Goal: Task Accomplishment & Management: Use online tool/utility

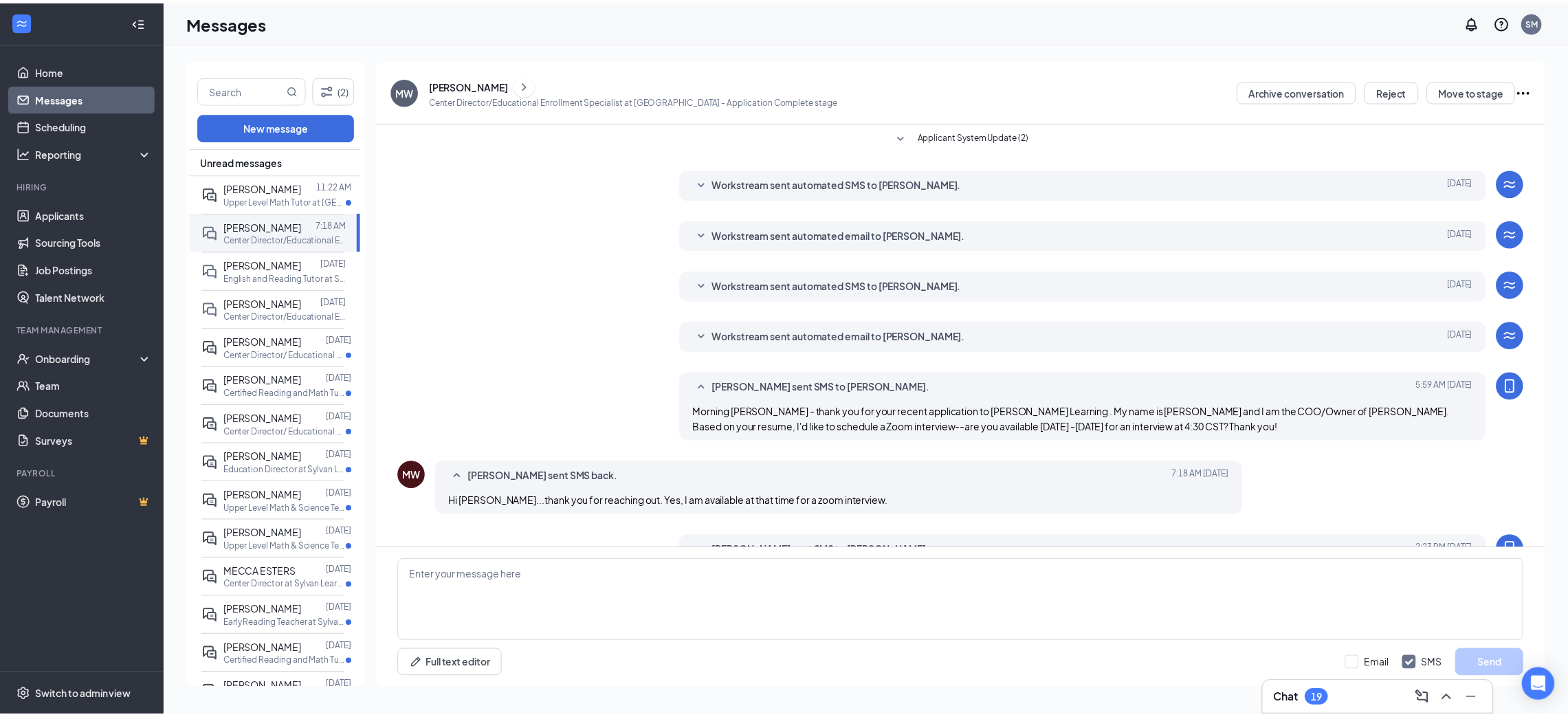
scroll to position [387, 0]
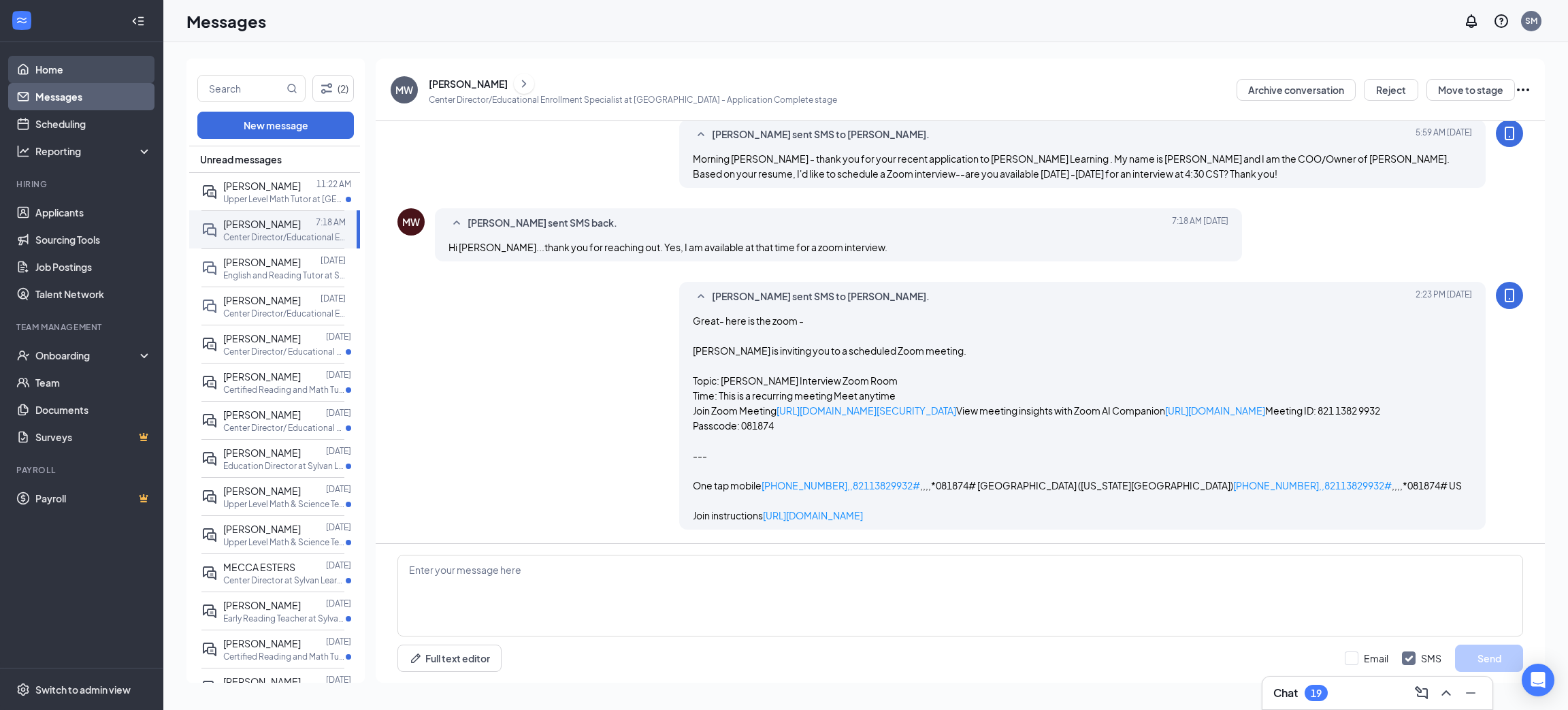
click at [48, 70] on link "Home" at bounding box center [94, 69] width 117 height 27
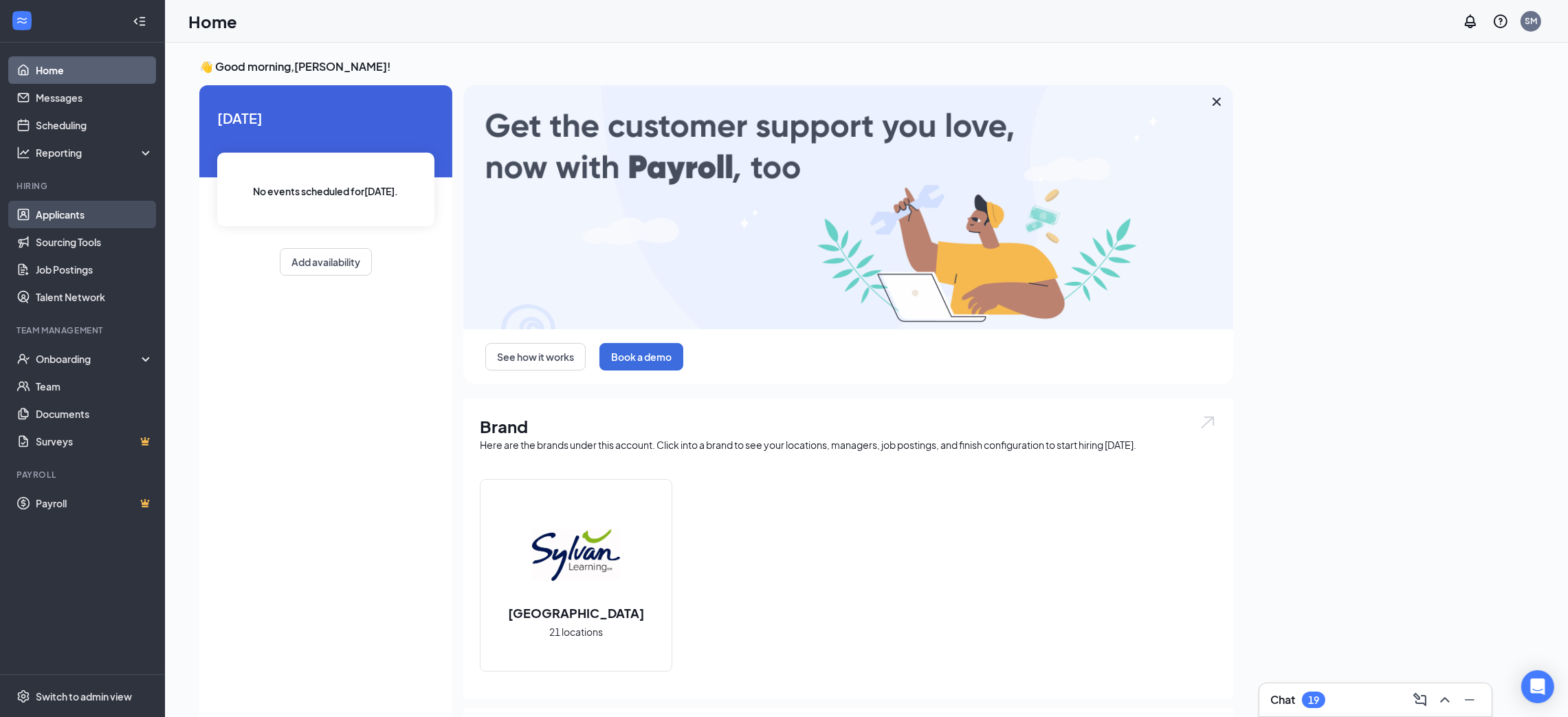
click at [92, 211] on link "Applicants" at bounding box center [94, 214] width 118 height 27
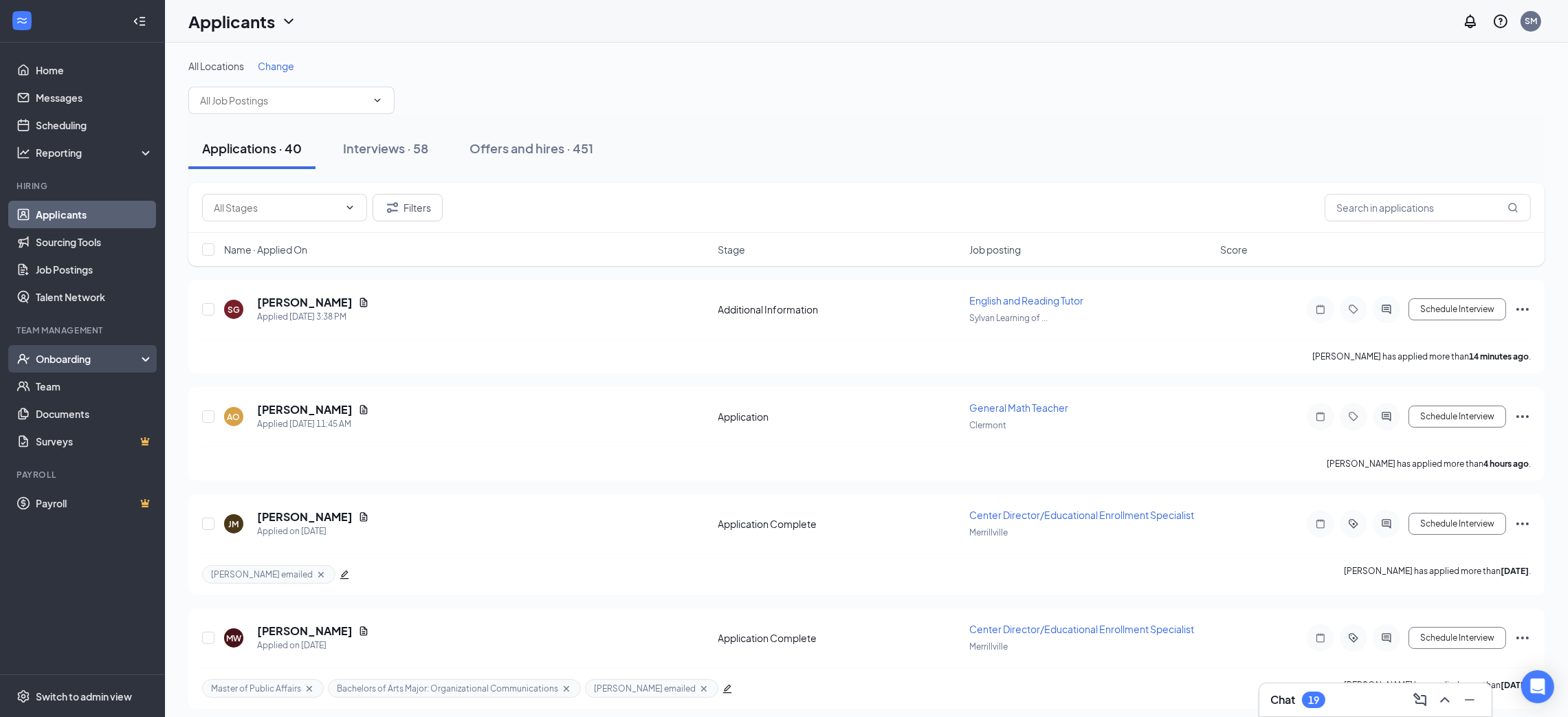
click at [71, 356] on div "Onboarding" at bounding box center [89, 359] width 106 height 14
click at [66, 384] on link "Overview" at bounding box center [94, 386] width 118 height 27
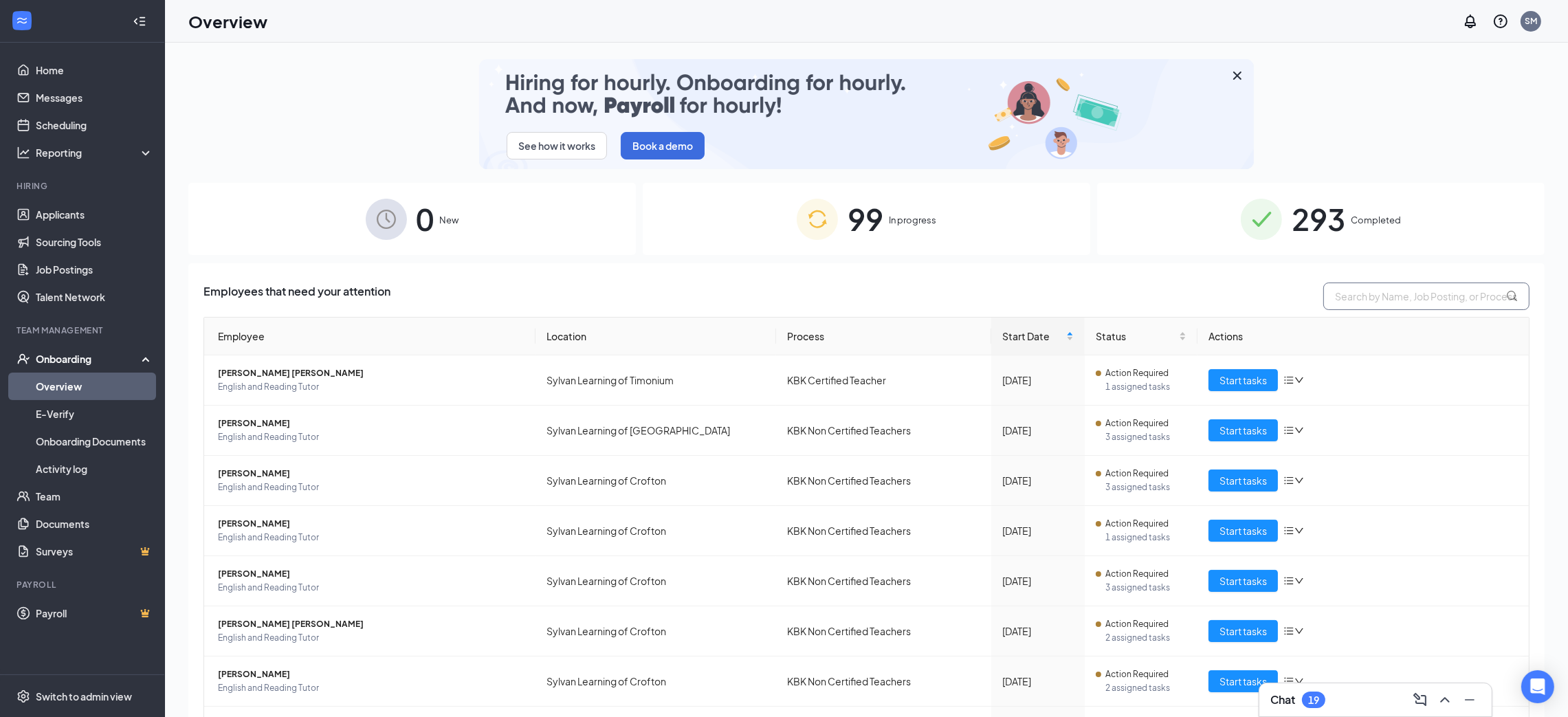
click at [1406, 288] on input "text" at bounding box center [1425, 296] width 206 height 27
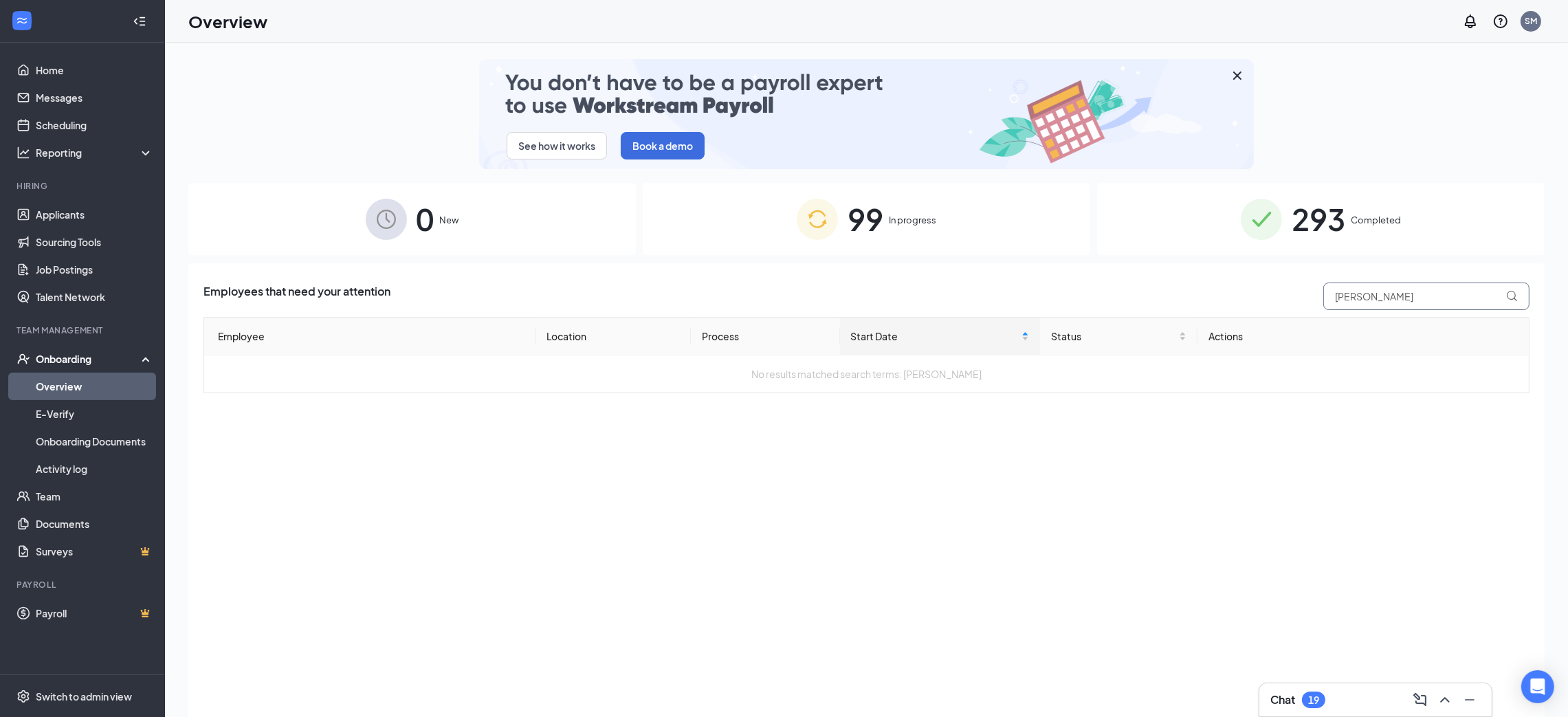
type input "[PERSON_NAME]"
click at [1308, 224] on span "293" at bounding box center [1318, 219] width 54 height 47
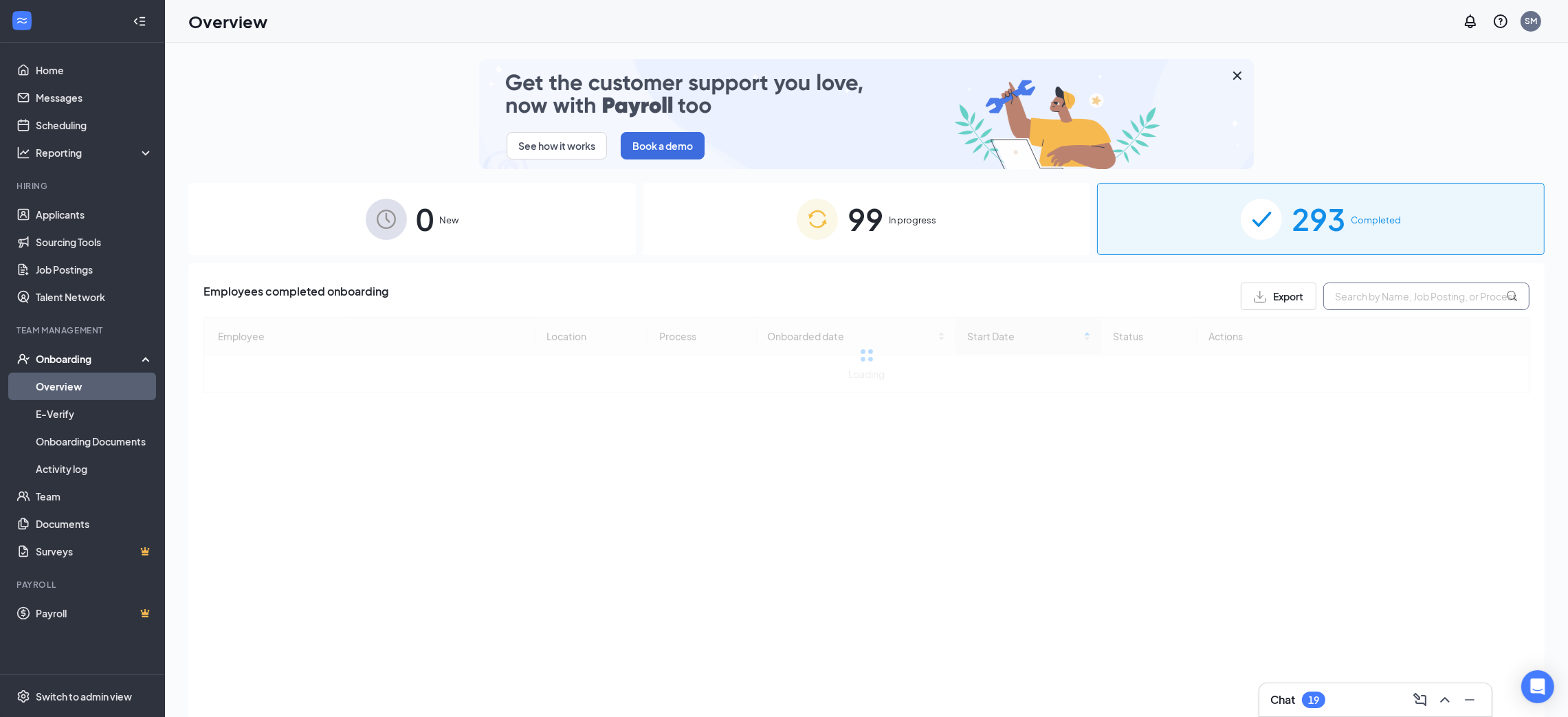
click at [1434, 308] on input "text" at bounding box center [1425, 296] width 206 height 27
type input "[PERSON_NAME]"
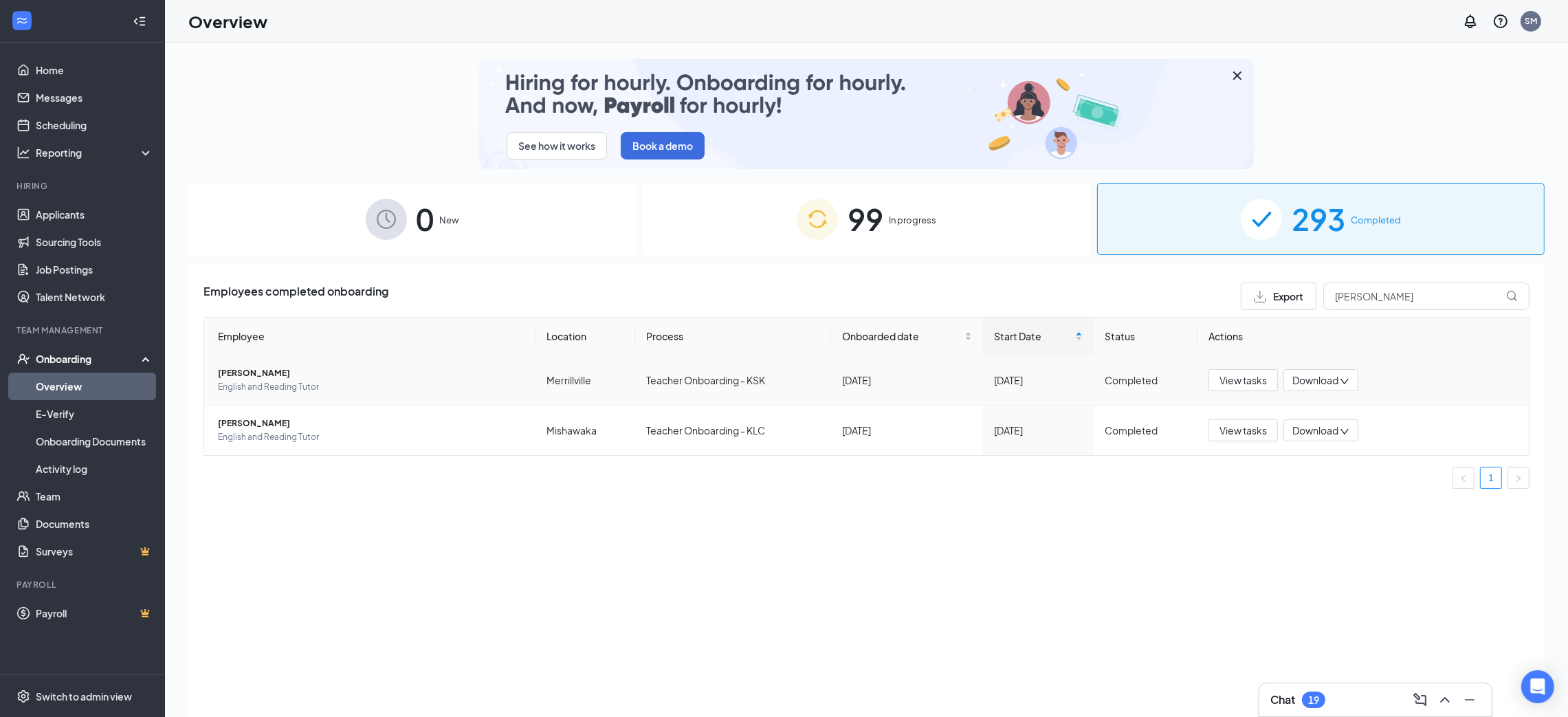
click at [335, 377] on span "[PERSON_NAME]" at bounding box center [371, 373] width 307 height 14
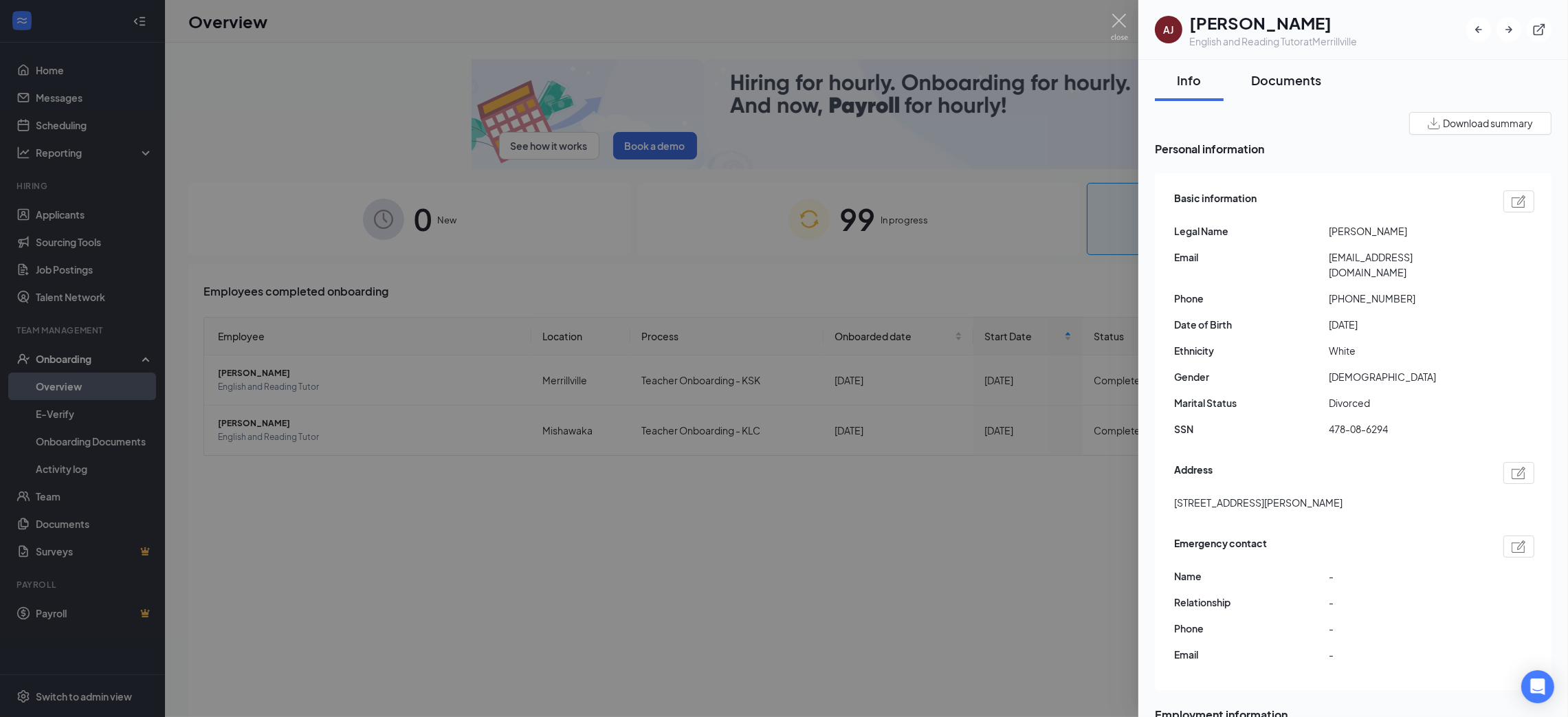
click at [1295, 86] on div "Documents" at bounding box center [1285, 80] width 70 height 17
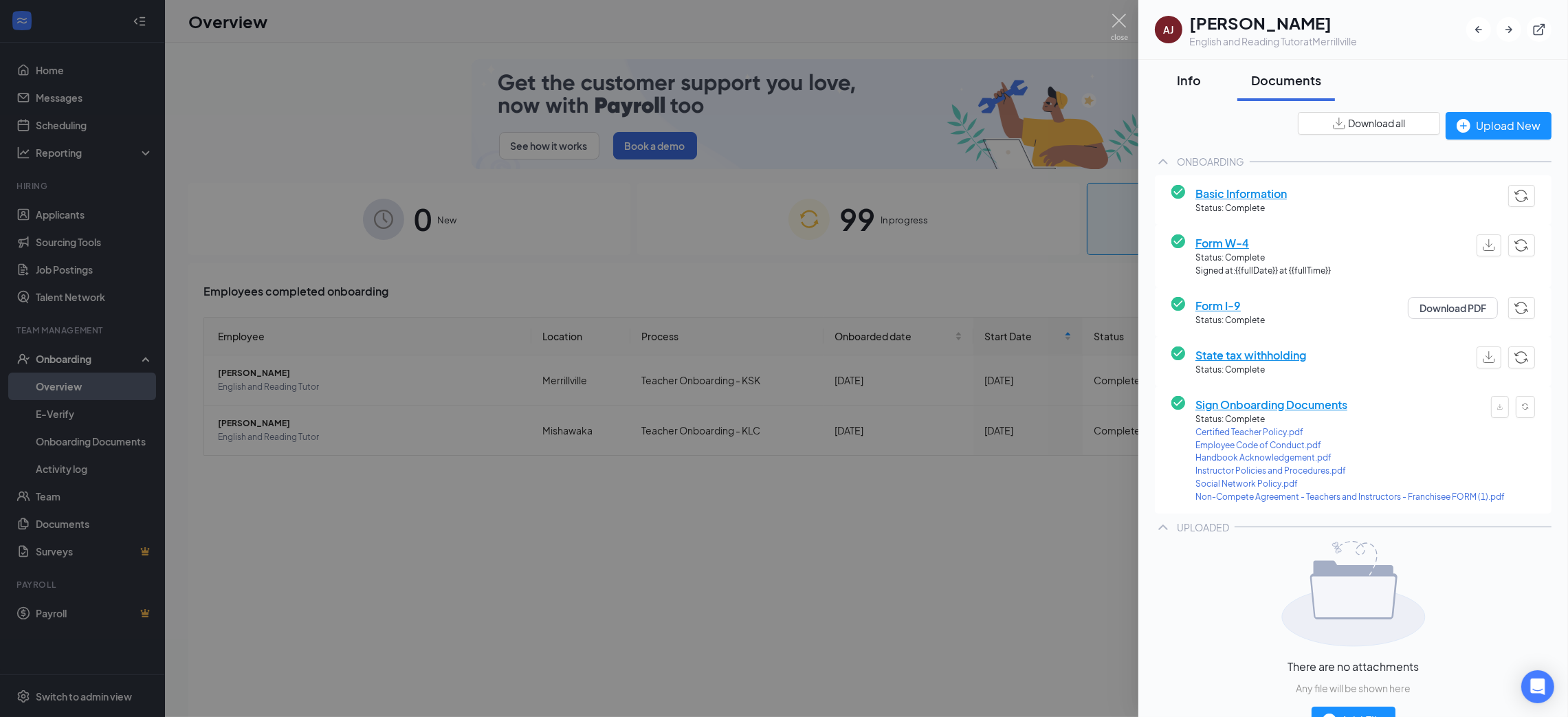
drag, startPoint x: 1216, startPoint y: 80, endPoint x: 1207, endPoint y: 83, distance: 9.5
click at [1213, 80] on button "Info" at bounding box center [1188, 80] width 69 height 41
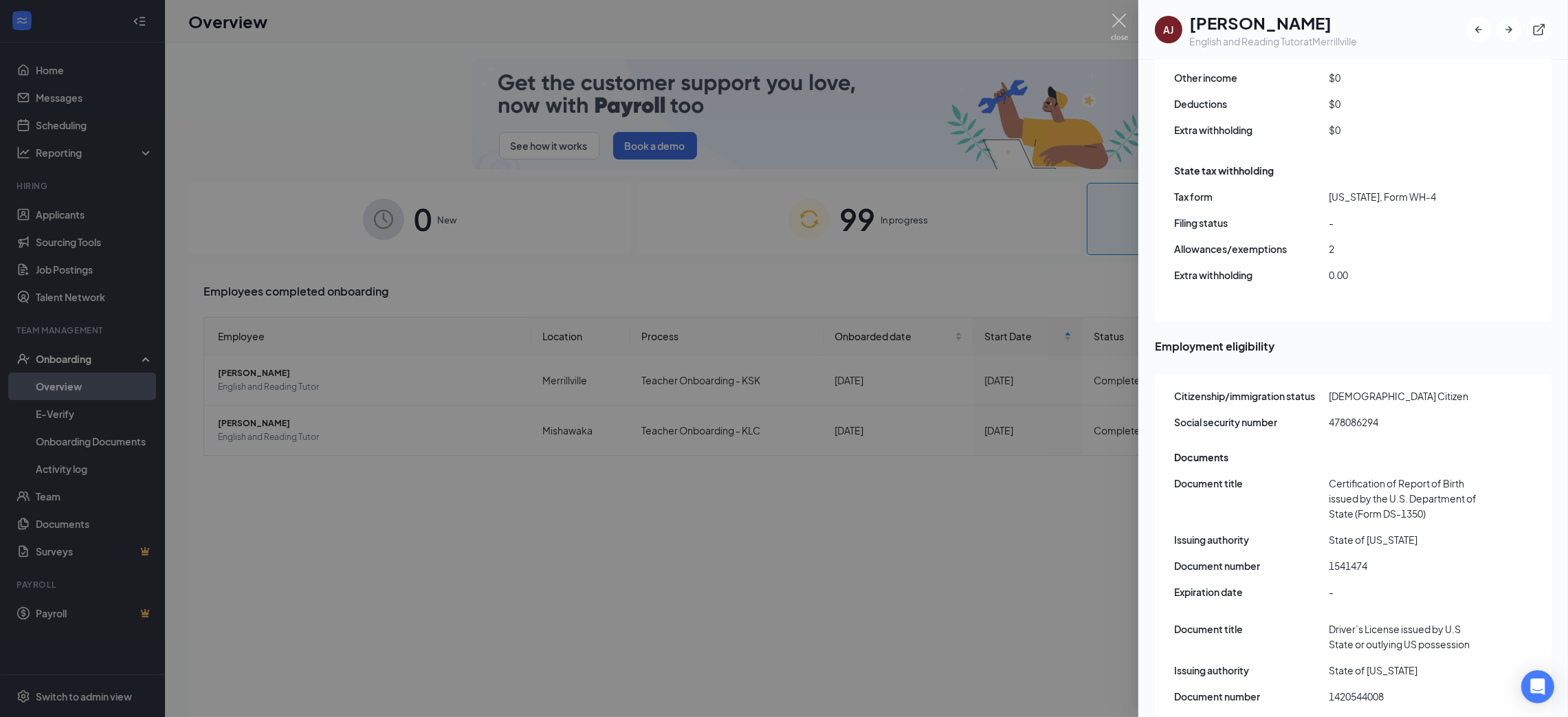
scroll to position [1283, 0]
